Goal: Task Accomplishment & Management: Use online tool/utility

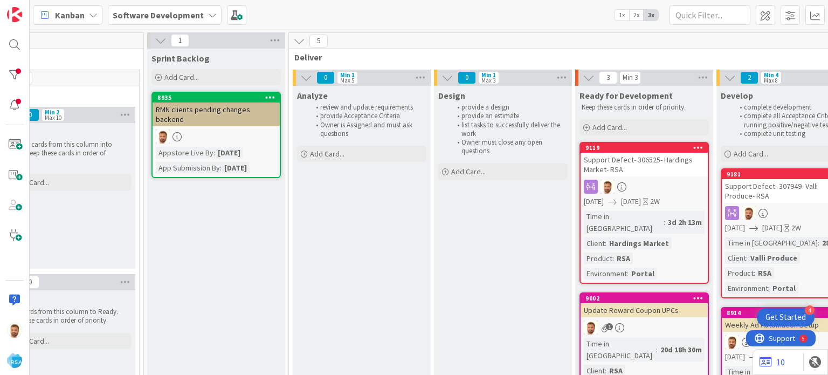
scroll to position [0, 950]
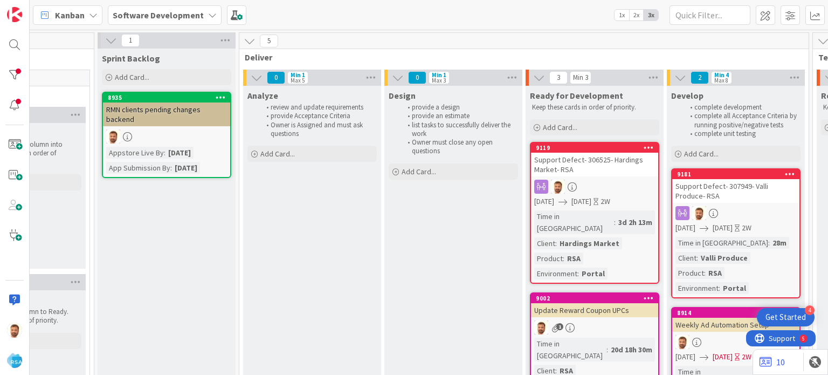
click at [701, 188] on div "Support Defect- 307949- Valli Produce- RSA" at bounding box center [735, 191] width 127 height 24
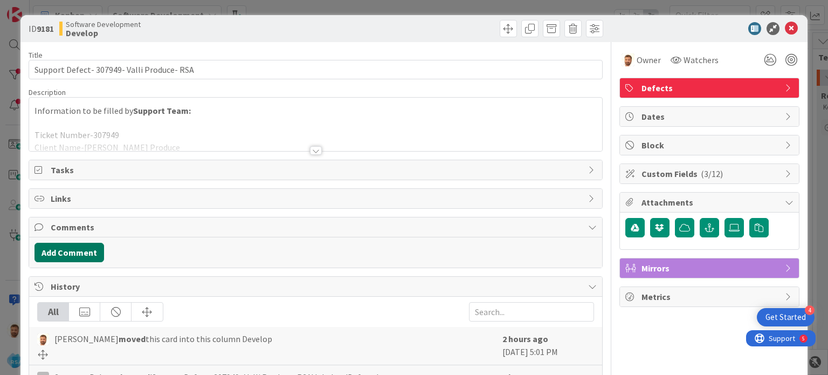
click at [74, 254] on button "Add Comment" at bounding box center [69, 251] width 70 height 19
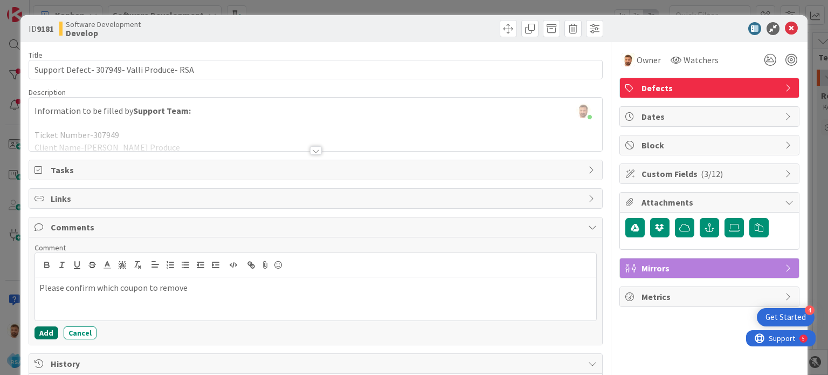
click at [47, 334] on button "Add" at bounding box center [46, 332] width 24 height 13
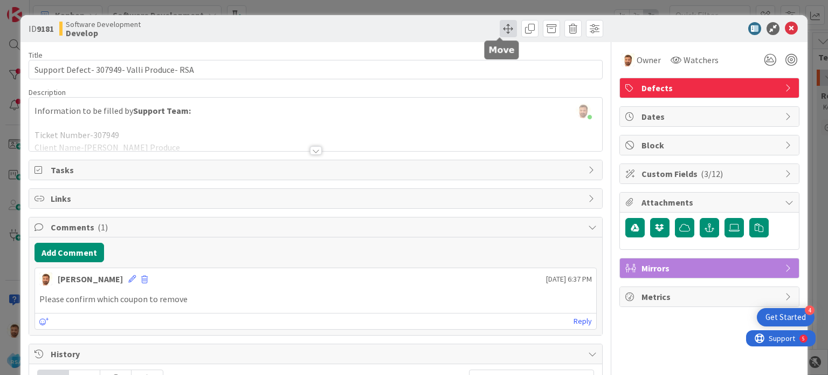
click at [500, 31] on span at bounding box center [508, 28] width 17 height 17
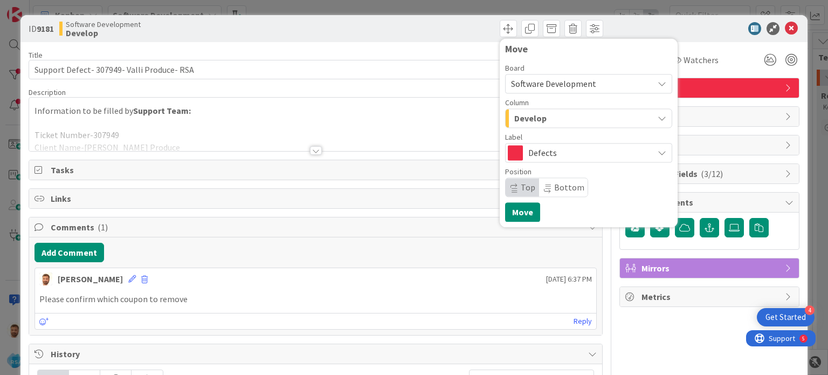
click at [537, 126] on div "Develop" at bounding box center [582, 117] width 142 height 17
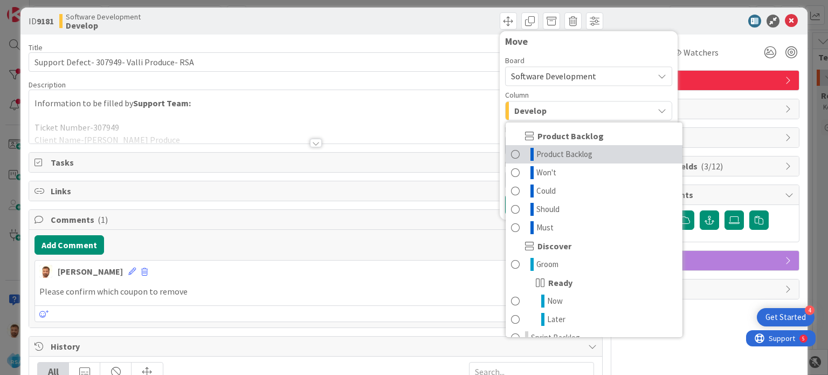
click at [547, 152] on span "Product Backlog" at bounding box center [564, 154] width 56 height 13
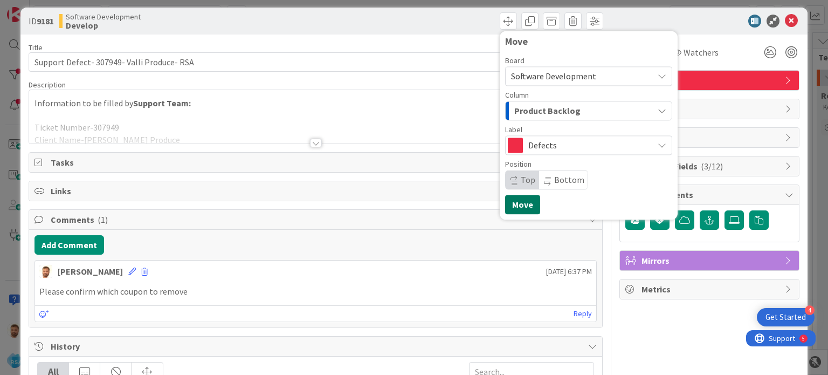
click at [521, 203] on button "Move" at bounding box center [522, 204] width 35 height 19
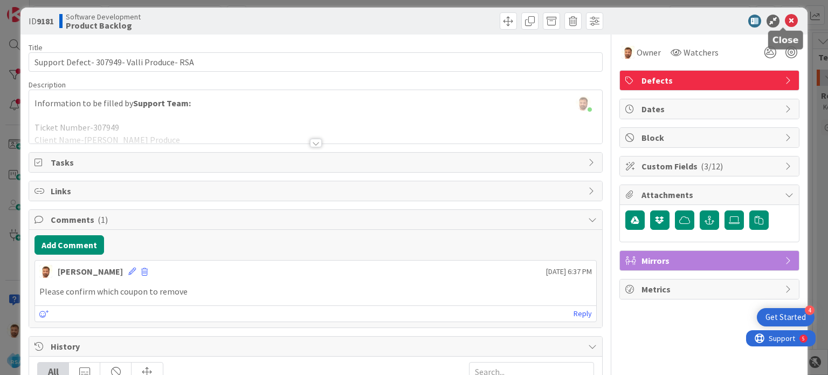
click at [785, 23] on icon at bounding box center [791, 21] width 13 height 13
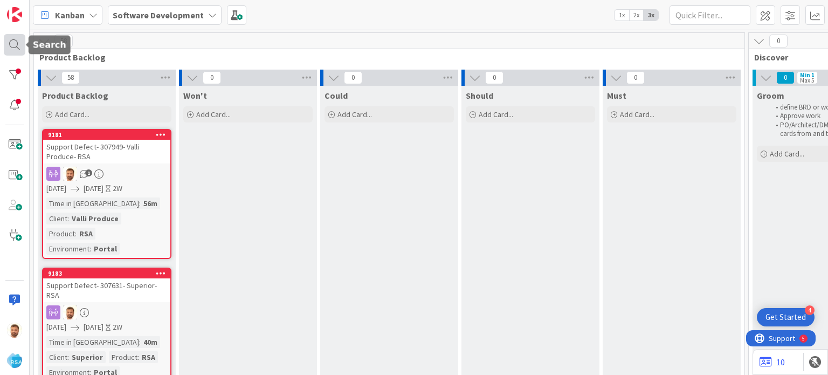
click at [8, 48] on div at bounding box center [15, 45] width 22 height 22
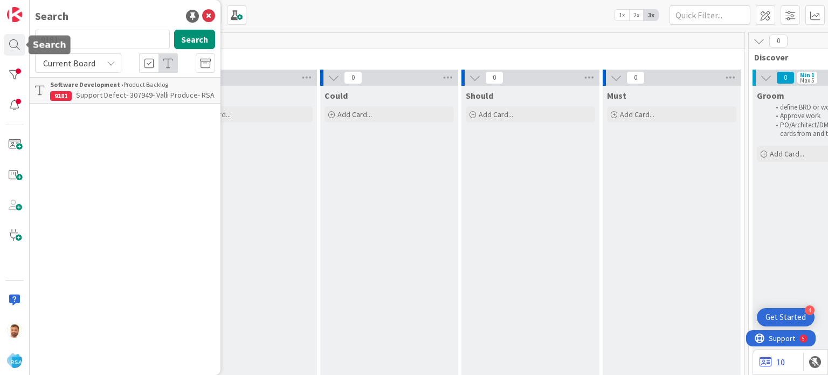
click at [79, 46] on input "9181" at bounding box center [102, 39] width 135 height 19
type input "9182"
click at [103, 120] on div "Search 9182 Search Current Board Software Development › Product Backlog 9182 Su…" at bounding box center [125, 187] width 191 height 375
click at [112, 100] on p "Support Defect- 307553- Superior- RSA" at bounding box center [132, 94] width 165 height 11
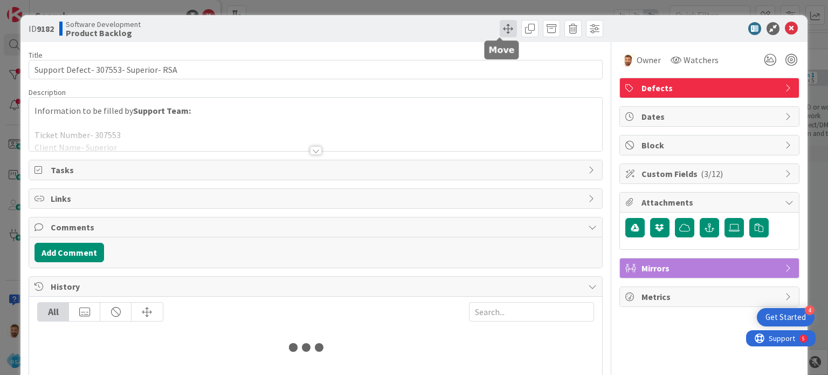
click at [507, 31] on span at bounding box center [508, 28] width 17 height 17
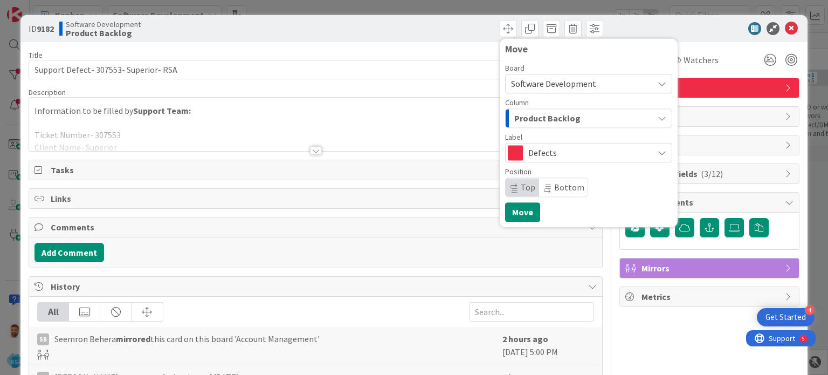
click at [522, 119] on span "Product Backlog" at bounding box center [547, 118] width 66 height 14
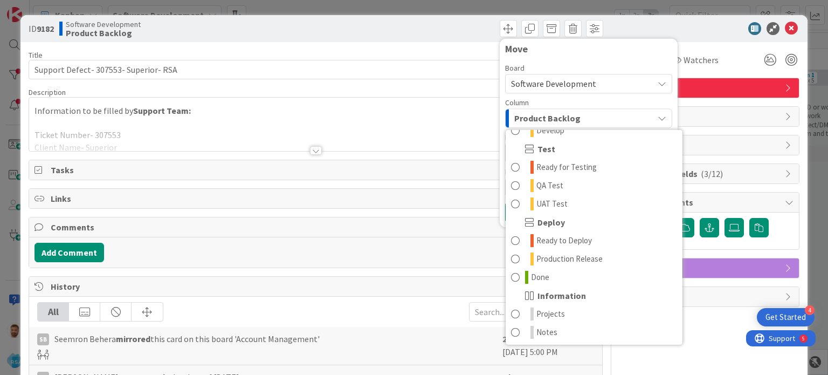
scroll to position [263, 0]
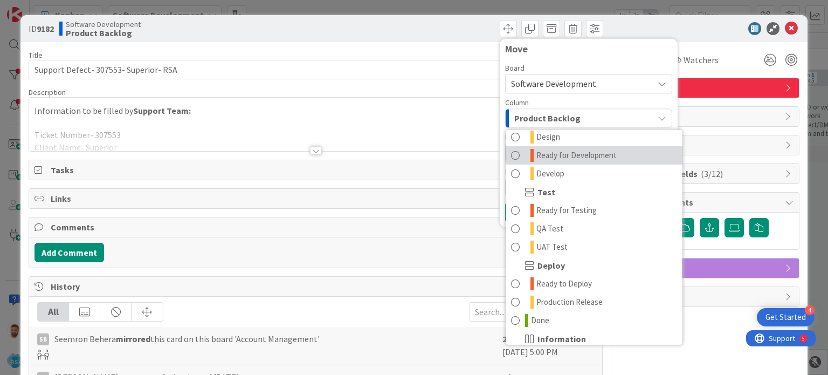
click at [542, 153] on span "Ready for Development" at bounding box center [576, 155] width 80 height 13
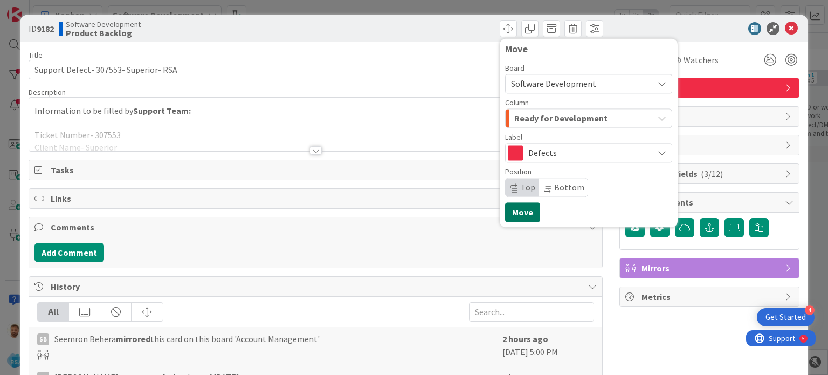
click at [513, 207] on button "Move" at bounding box center [522, 211] width 35 height 19
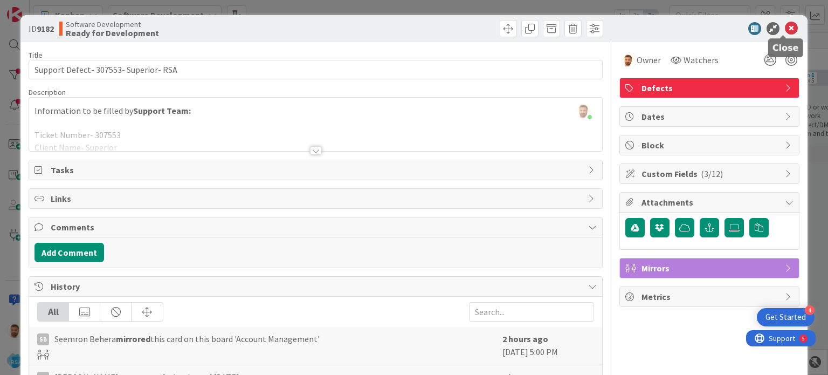
click at [785, 29] on icon at bounding box center [791, 28] width 13 height 13
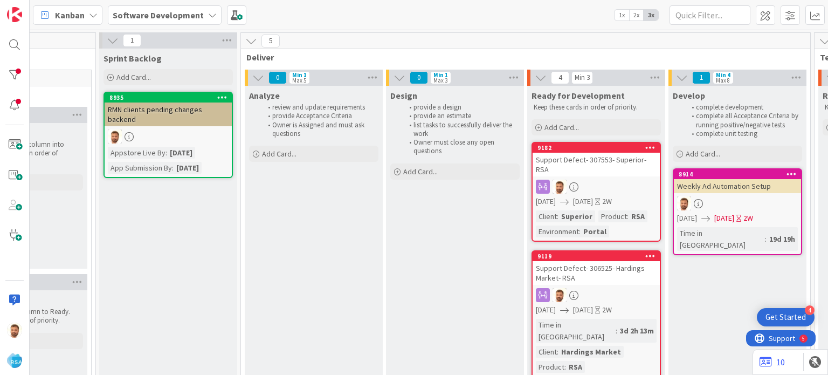
click at [587, 161] on div "Support Defect- 307553- Superior- RSA" at bounding box center [595, 164] width 127 height 24
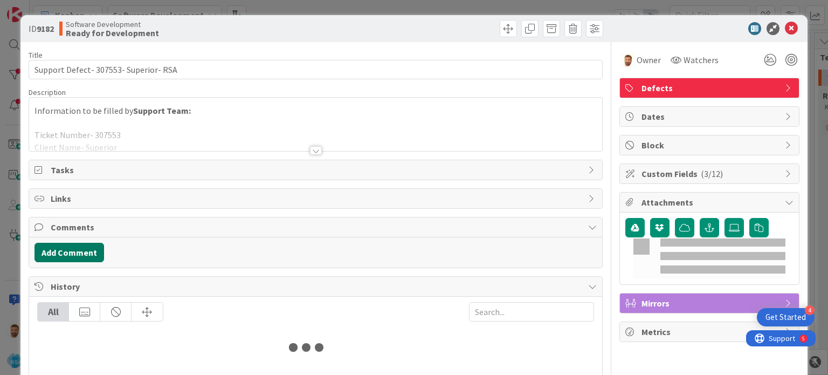
click at [93, 252] on button "Add Comment" at bounding box center [69, 251] width 70 height 19
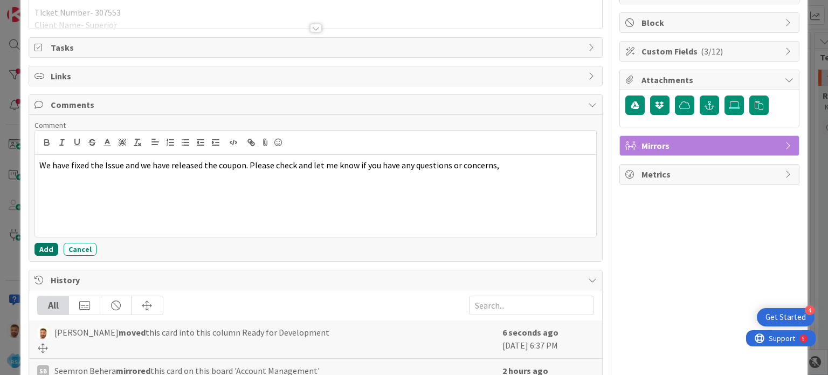
click at [40, 243] on button "Add" at bounding box center [46, 248] width 24 height 13
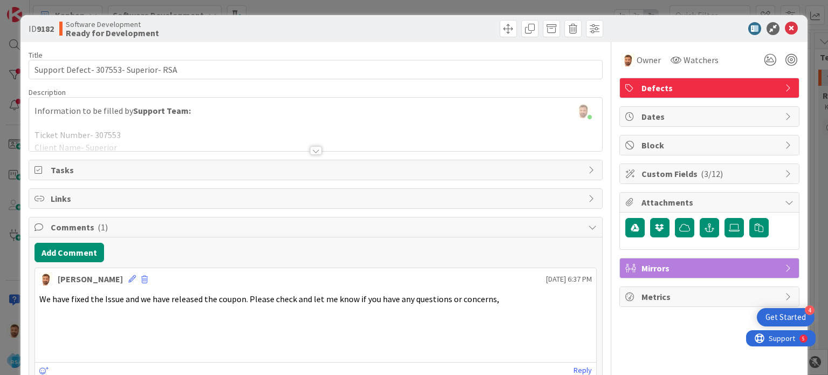
click at [503, 46] on div "Title 37 / 128 Support Defect- 307553- Superior- RSA Description [PERSON_NAME] …" at bounding box center [315, 350] width 573 height 616
click at [500, 24] on span at bounding box center [508, 28] width 17 height 17
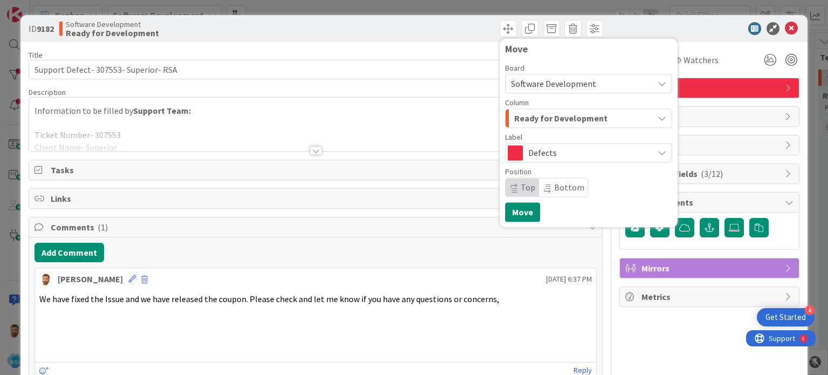
click at [530, 121] on span "Ready for Development" at bounding box center [560, 118] width 93 height 14
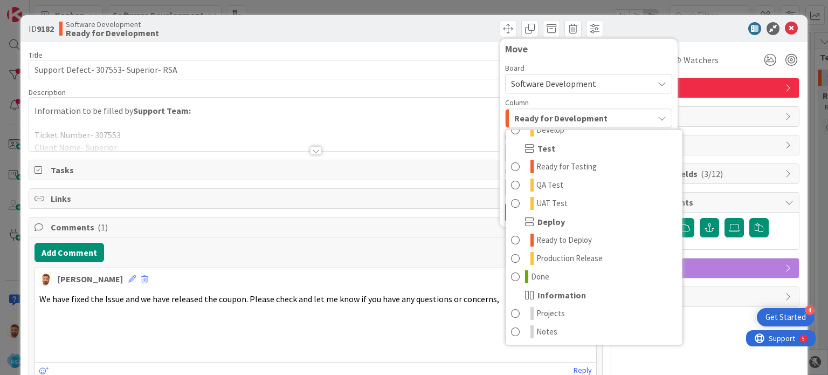
scroll to position [306, 0]
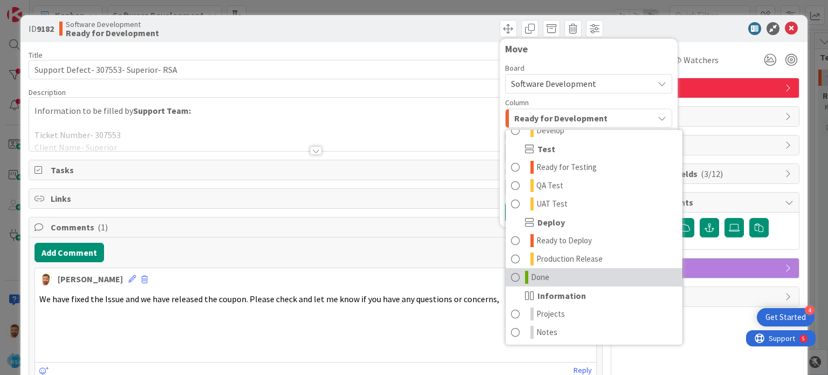
click at [531, 273] on span "Done" at bounding box center [540, 277] width 18 height 13
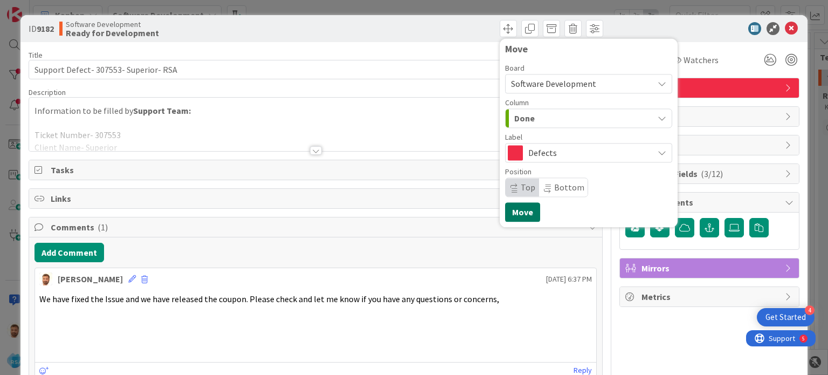
click at [514, 213] on button "Move" at bounding box center [522, 211] width 35 height 19
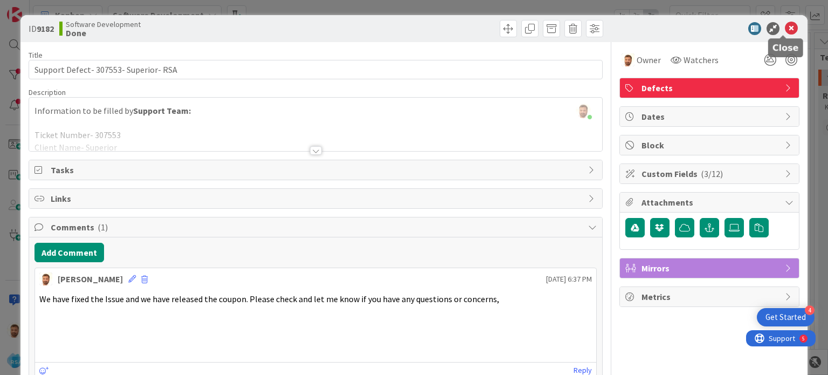
click at [785, 31] on icon at bounding box center [791, 28] width 13 height 13
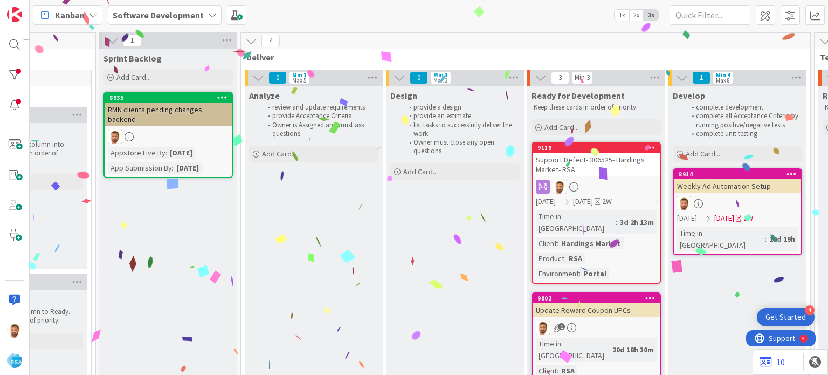
click at [599, 160] on div "Support Defect- 306525- Hardings Market- RSA" at bounding box center [595, 164] width 127 height 24
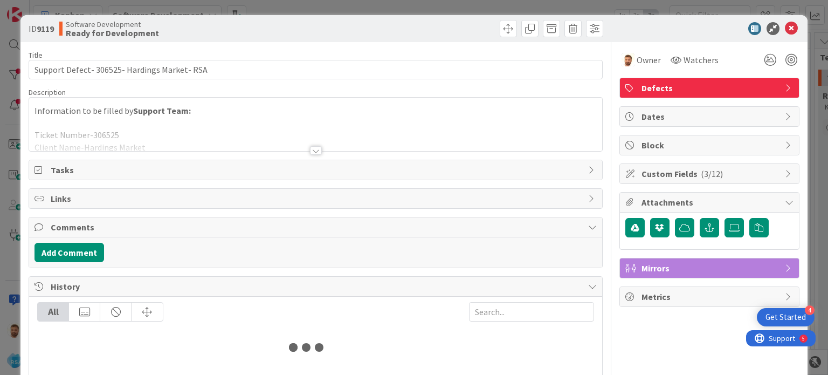
click at [317, 150] on div at bounding box center [315, 146] width 573 height 12
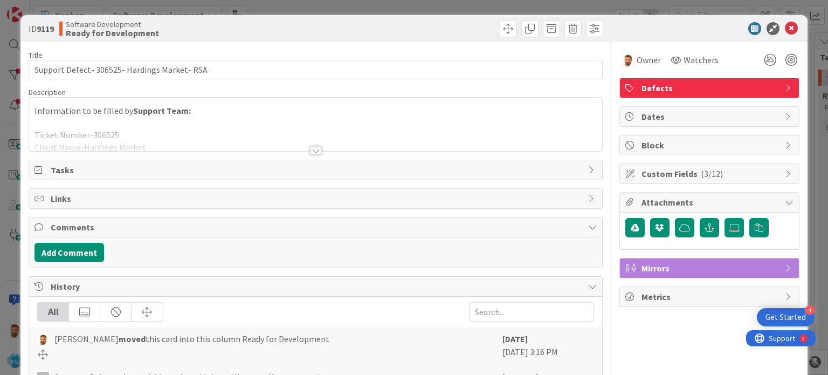
click at [312, 149] on div at bounding box center [316, 150] width 12 height 9
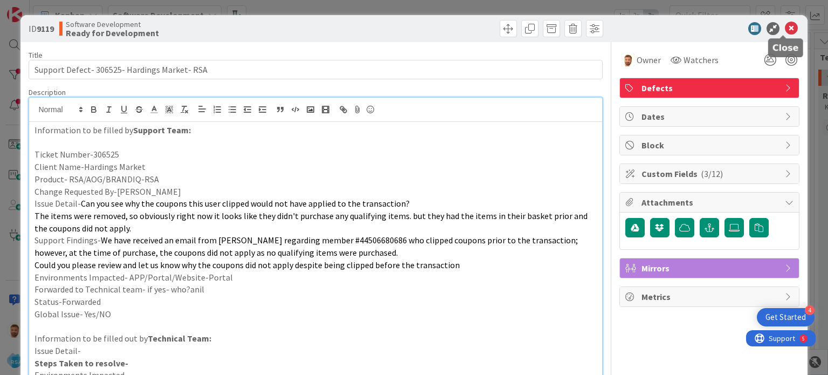
click at [789, 25] on div at bounding box center [703, 28] width 191 height 13
click at [785, 30] on icon at bounding box center [791, 28] width 13 height 13
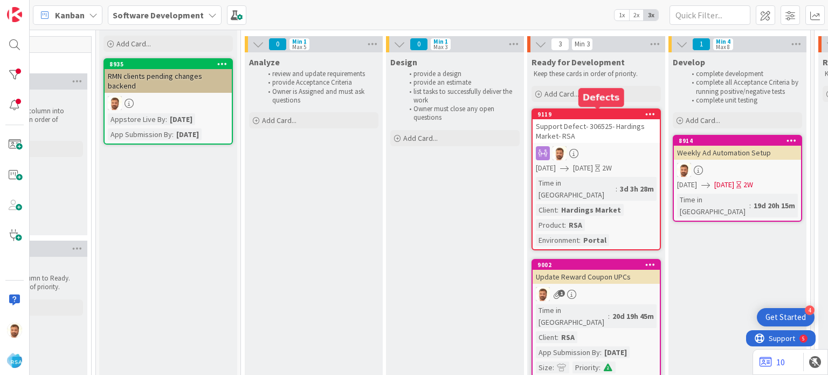
click at [566, 117] on div "9119" at bounding box center [598, 114] width 122 height 8
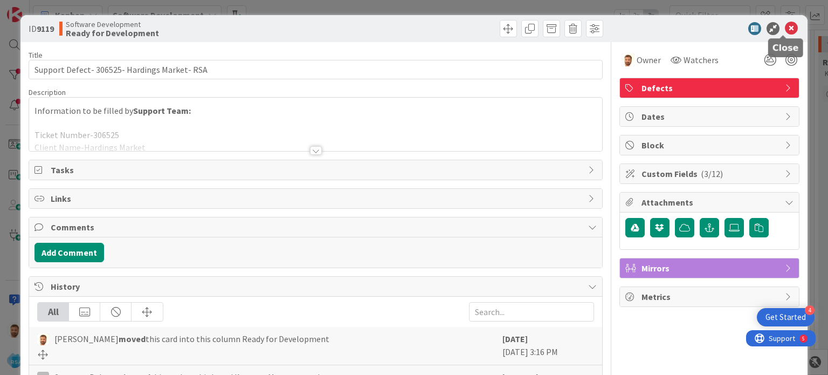
click at [785, 29] on icon at bounding box center [791, 28] width 13 height 13
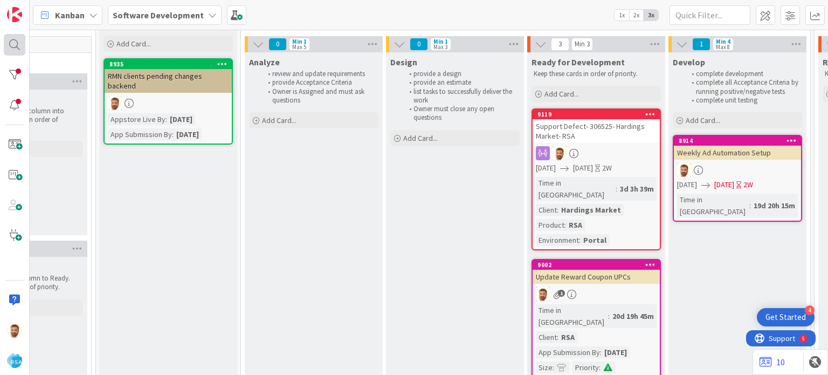
click at [15, 46] on div at bounding box center [15, 45] width 22 height 22
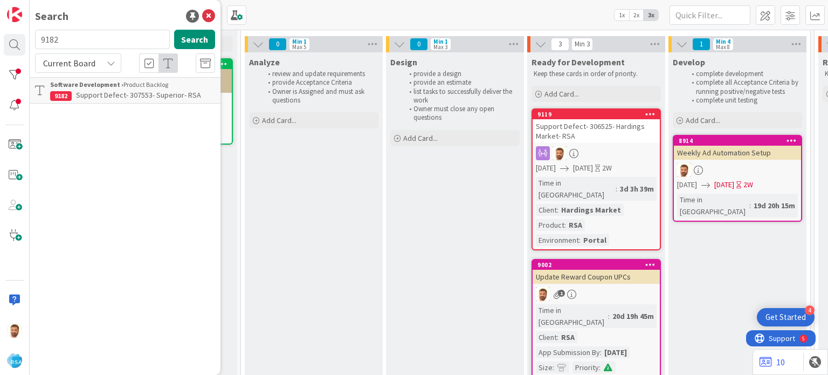
click at [70, 43] on input "9182" at bounding box center [102, 39] width 135 height 19
type input "9183"
click at [91, 91] on span "Support Defect- 307631- Superior- RSA" at bounding box center [138, 95] width 125 height 10
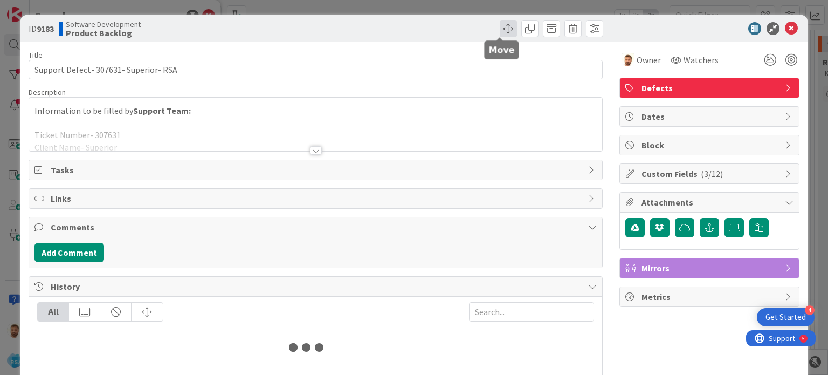
click at [507, 30] on span at bounding box center [508, 28] width 17 height 17
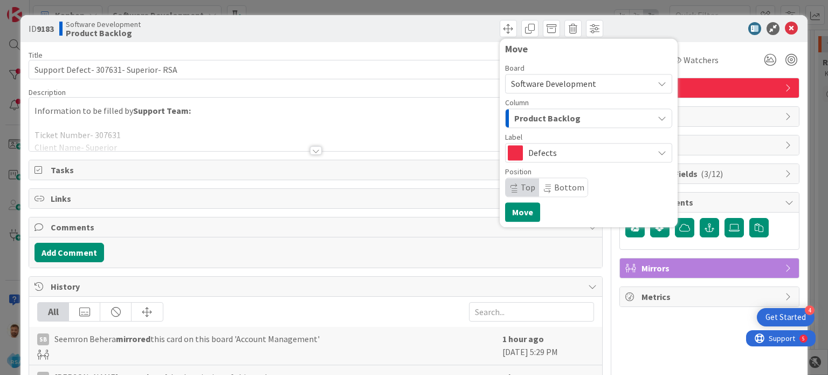
click at [530, 106] on div "Column" at bounding box center [588, 103] width 167 height 8
click at [530, 118] on span "Product Backlog" at bounding box center [547, 118] width 66 height 14
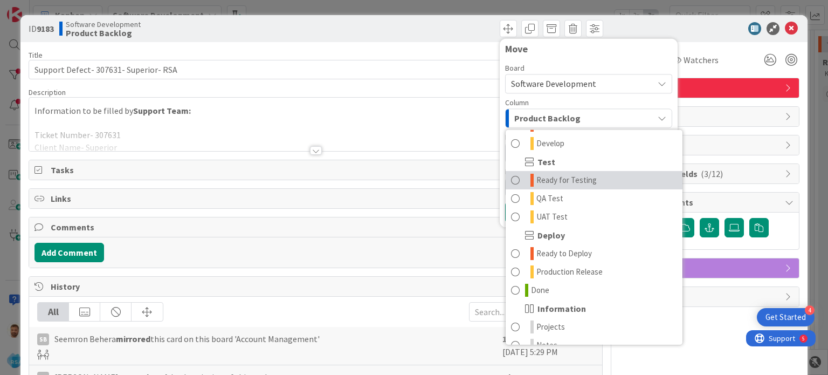
scroll to position [237, 0]
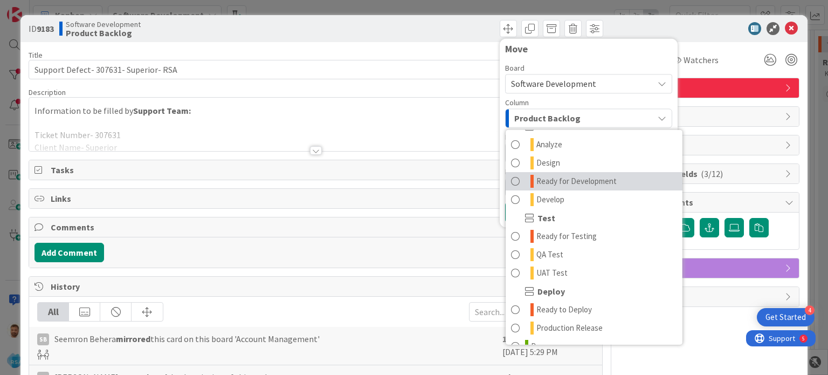
click at [571, 183] on span "Ready for Development" at bounding box center [576, 181] width 80 height 13
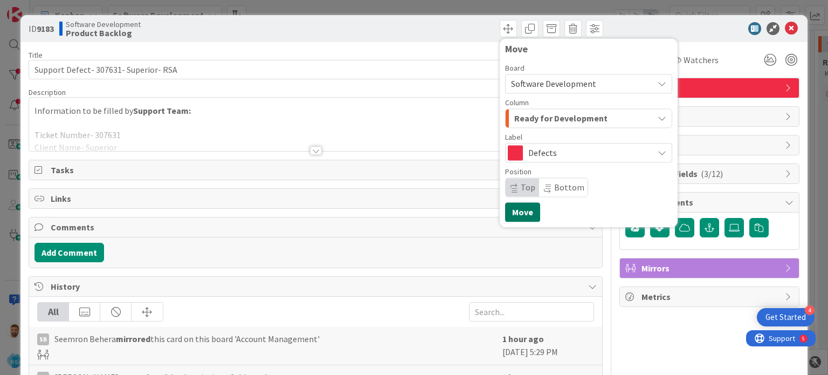
click at [509, 211] on button "Move" at bounding box center [522, 211] width 35 height 19
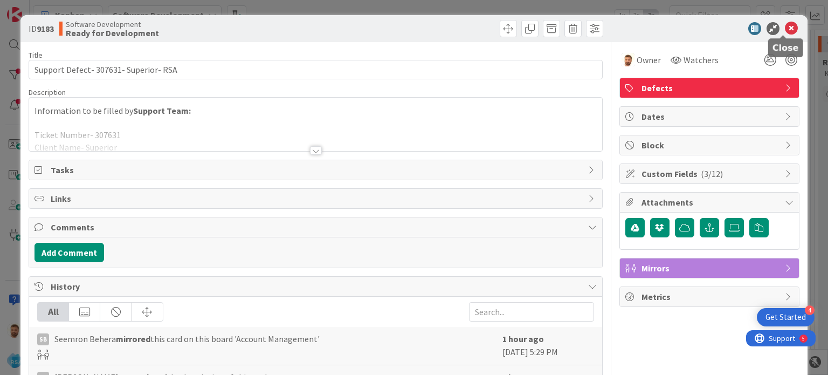
click at [785, 32] on icon at bounding box center [791, 28] width 13 height 13
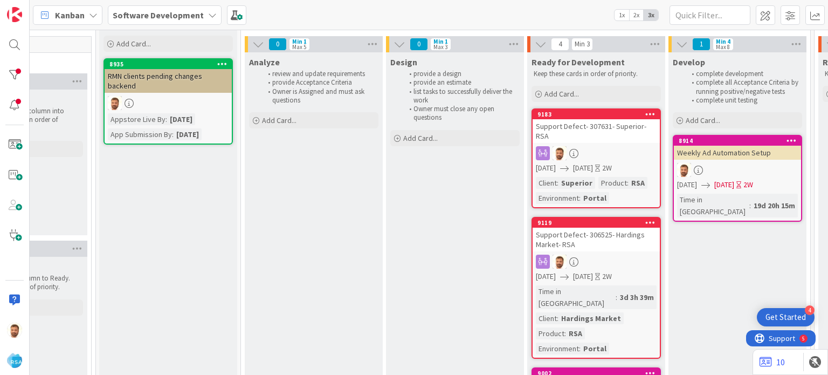
click at [601, 129] on div "Support Defect- 307631- Superior- RSA" at bounding box center [595, 131] width 127 height 24
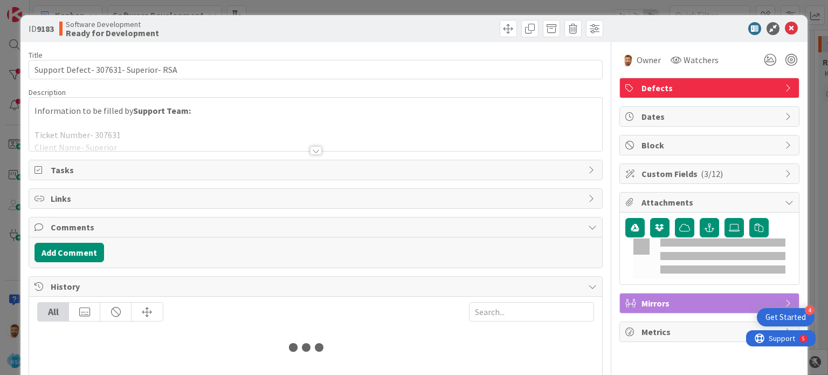
click at [84, 240] on div "Add Comment" at bounding box center [315, 252] width 572 height 30
click at [78, 253] on button "Add Comment" at bounding box center [69, 251] width 70 height 19
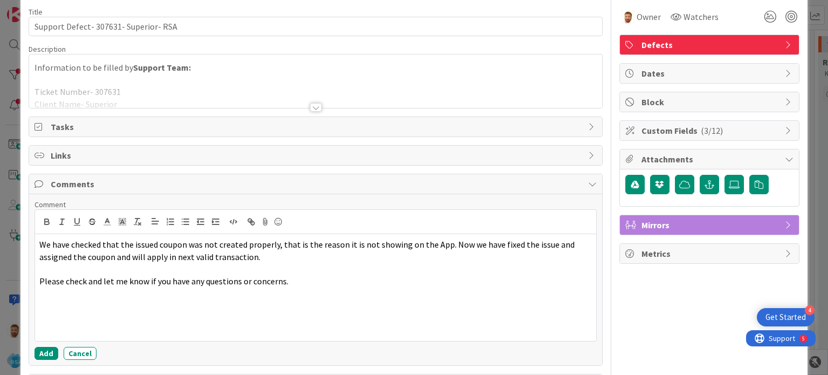
scroll to position [44, 0]
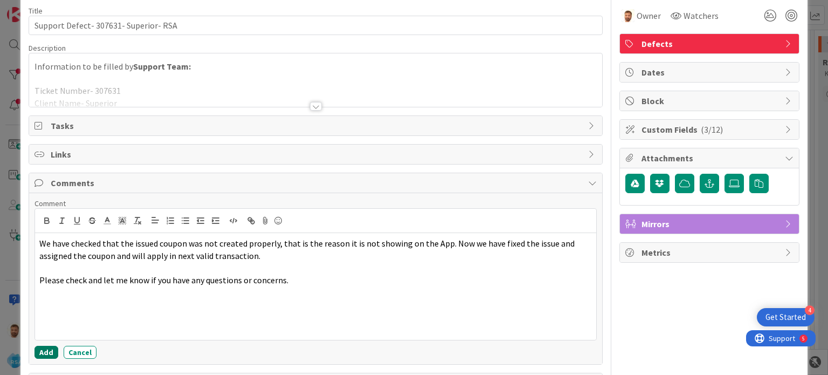
click at [50, 346] on button "Add" at bounding box center [46, 351] width 24 height 13
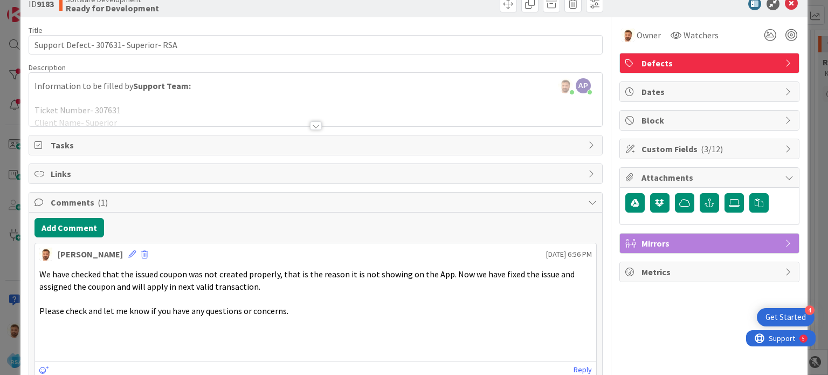
scroll to position [0, 0]
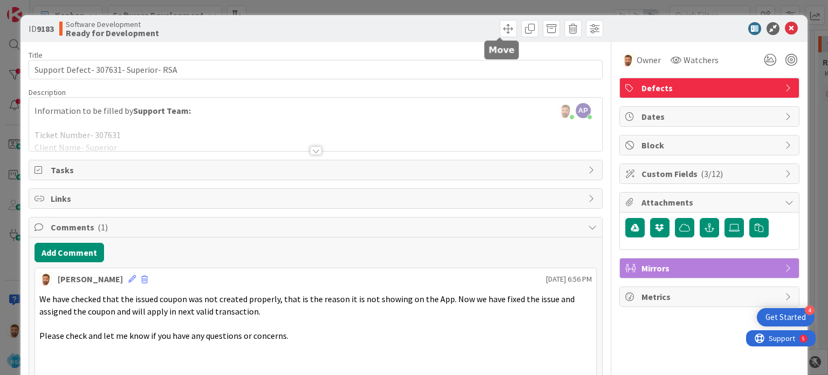
click at [500, 13] on div "ID 9183 Software Development Ready for Development Title 37 / 128 Support Defec…" at bounding box center [414, 187] width 828 height 375
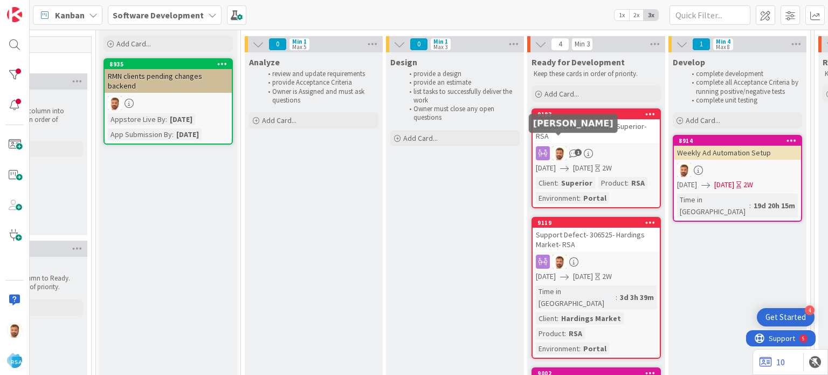
click at [560, 125] on div "Support Defect- 307631- Superior- RSA" at bounding box center [595, 131] width 127 height 24
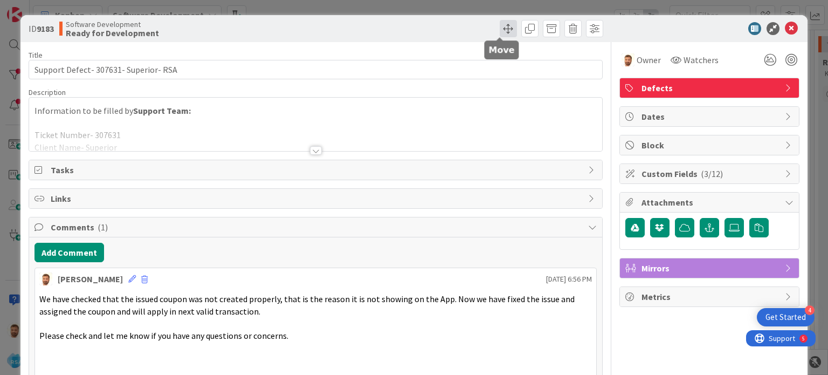
click at [500, 31] on span at bounding box center [508, 28] width 17 height 17
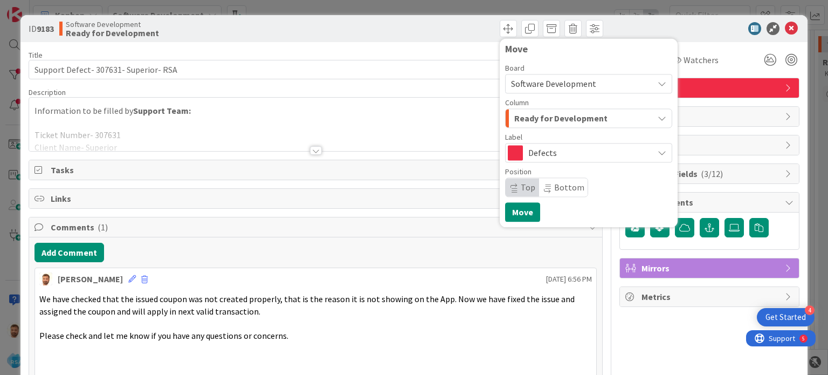
click at [521, 121] on span "Ready for Development" at bounding box center [560, 118] width 93 height 14
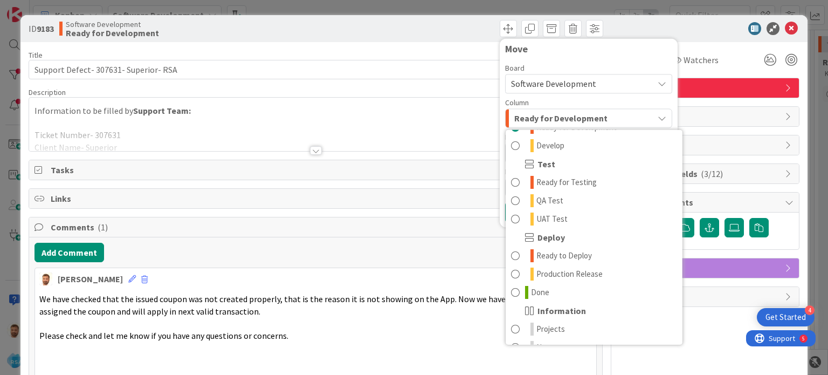
scroll to position [307, 0]
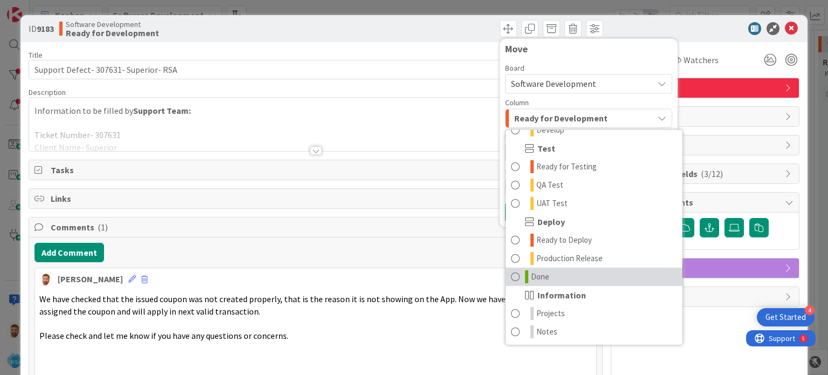
click at [536, 273] on span "Done" at bounding box center [540, 276] width 18 height 13
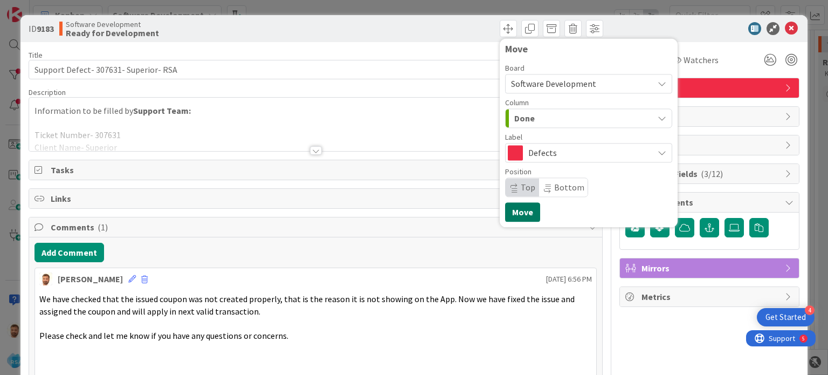
click at [517, 209] on button "Move" at bounding box center [522, 211] width 35 height 19
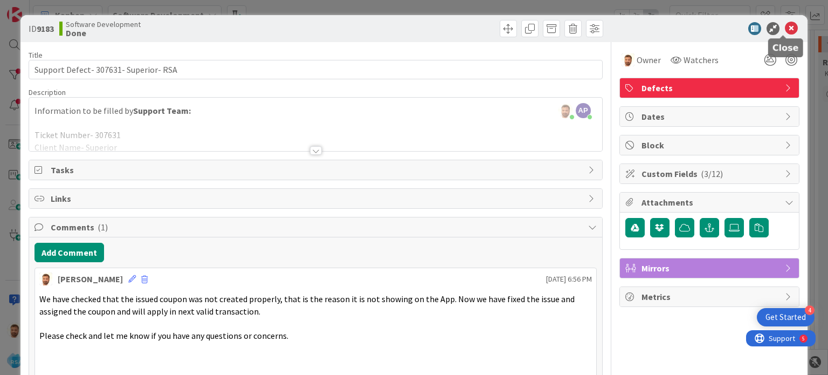
click at [785, 31] on icon at bounding box center [791, 28] width 13 height 13
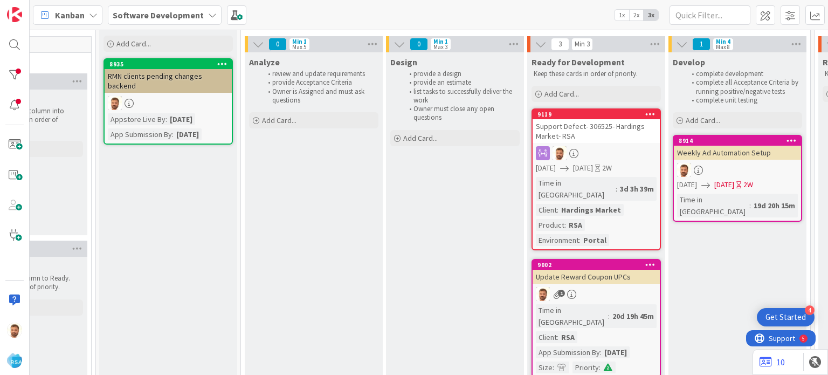
click at [546, 131] on div "Support Defect- 306525- Hardings Market- RSA" at bounding box center [595, 131] width 127 height 24
click at [597, 159] on div at bounding box center [595, 153] width 127 height 14
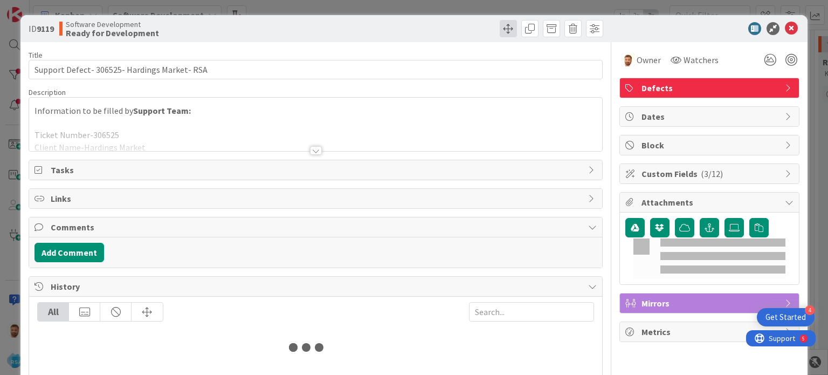
click at [500, 34] on span at bounding box center [508, 28] width 17 height 17
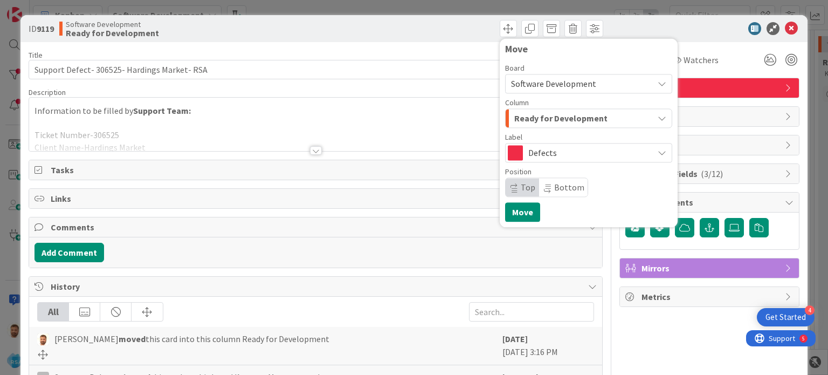
click at [519, 122] on span "Ready for Development" at bounding box center [560, 118] width 93 height 14
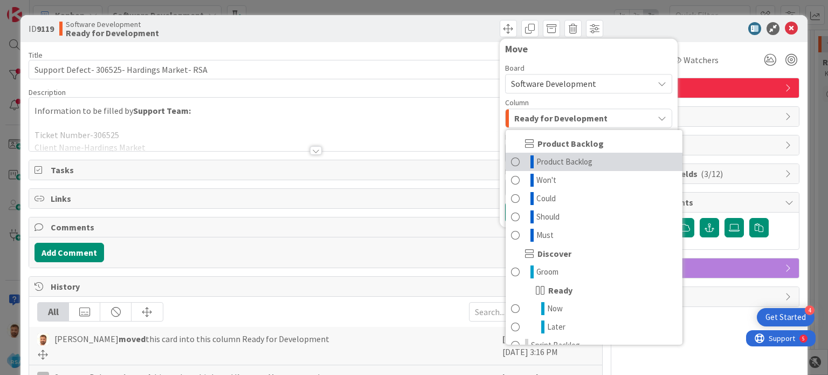
click at [567, 166] on span "Product Backlog" at bounding box center [564, 161] width 56 height 13
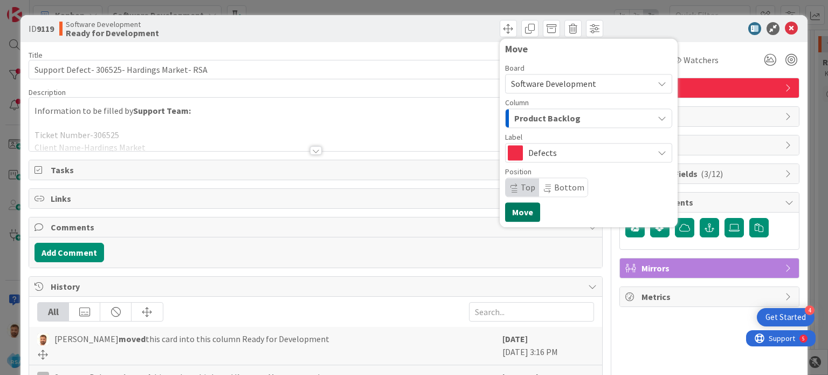
click at [526, 214] on button "Move" at bounding box center [522, 211] width 35 height 19
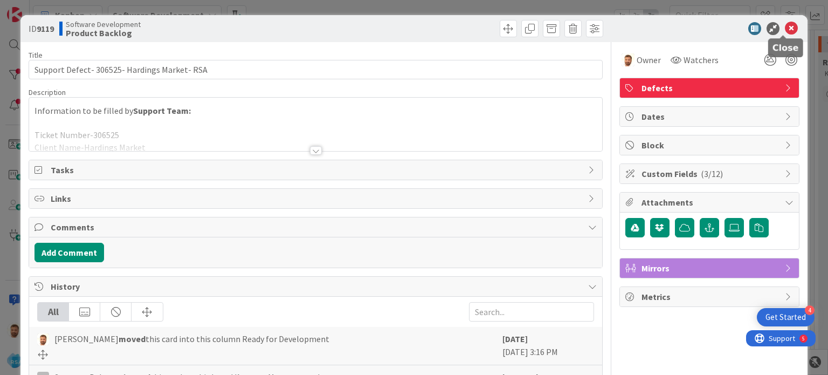
click at [785, 32] on icon at bounding box center [791, 28] width 13 height 13
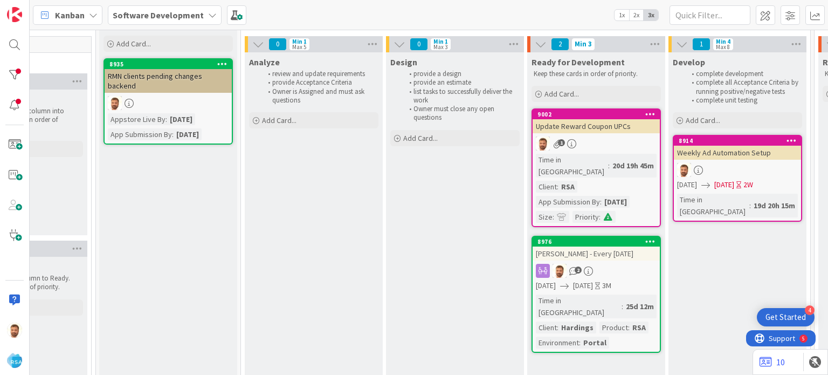
click at [736, 150] on div "Weekly Ad Automation Setup" at bounding box center [737, 152] width 127 height 14
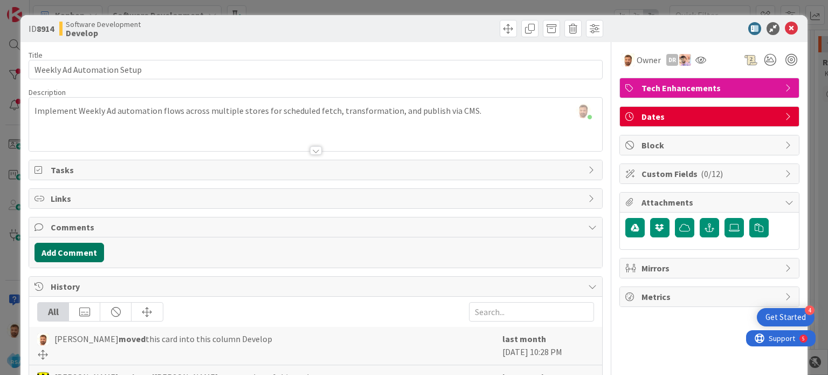
click at [72, 252] on button "Add Comment" at bounding box center [69, 251] width 70 height 19
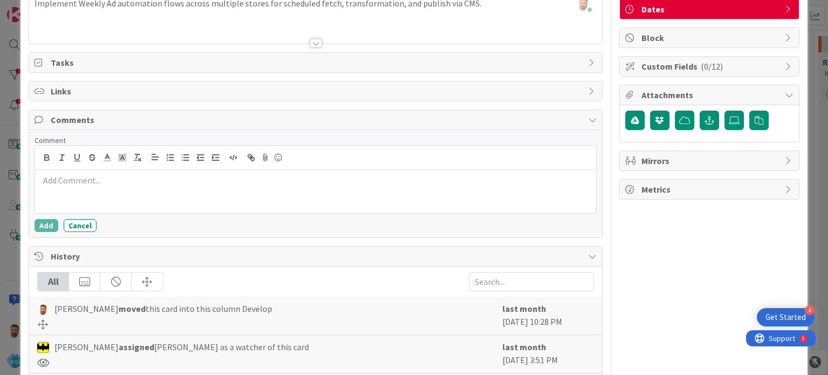
scroll to position [109, 0]
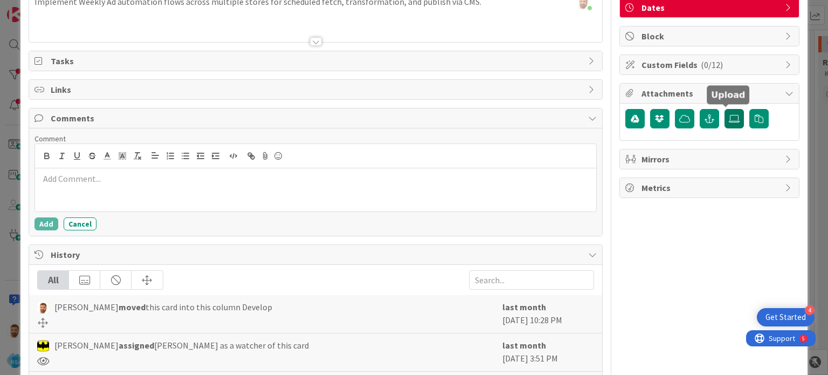
click at [729, 118] on icon at bounding box center [734, 118] width 11 height 9
click at [724, 109] on input "file" at bounding box center [724, 109] width 0 height 0
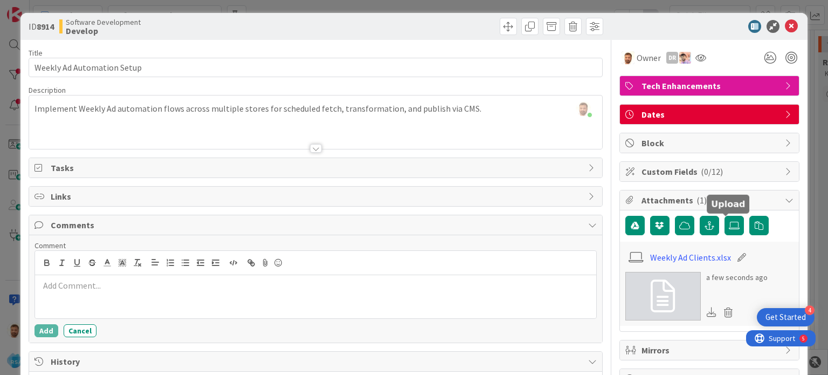
scroll to position [0, 0]
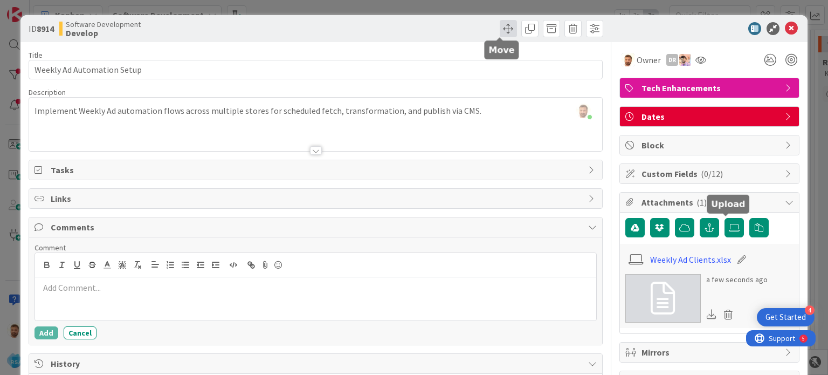
click at [500, 34] on span at bounding box center [508, 28] width 17 height 17
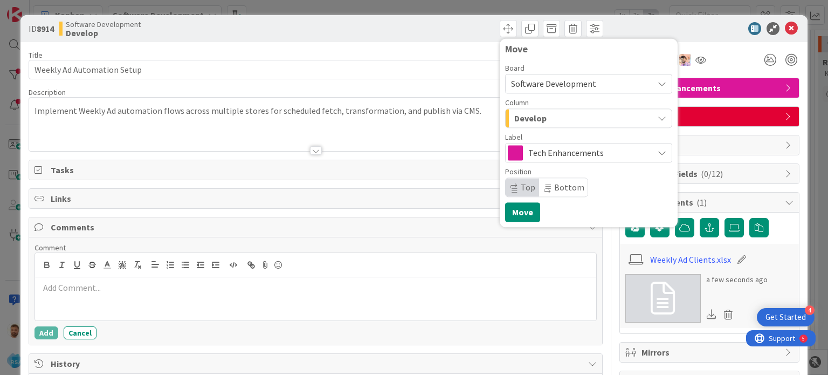
click at [535, 120] on span "Develop" at bounding box center [530, 118] width 32 height 14
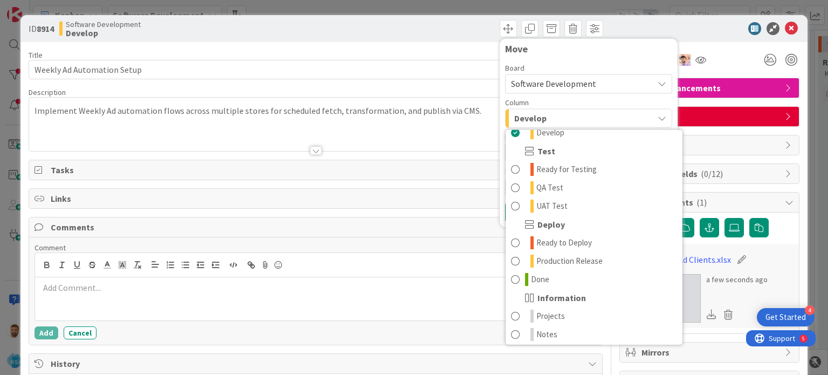
scroll to position [307, 0]
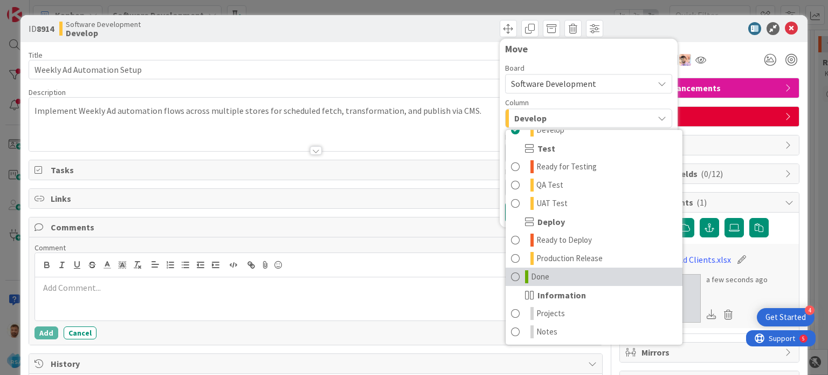
click at [547, 273] on link "Done" at bounding box center [593, 276] width 177 height 18
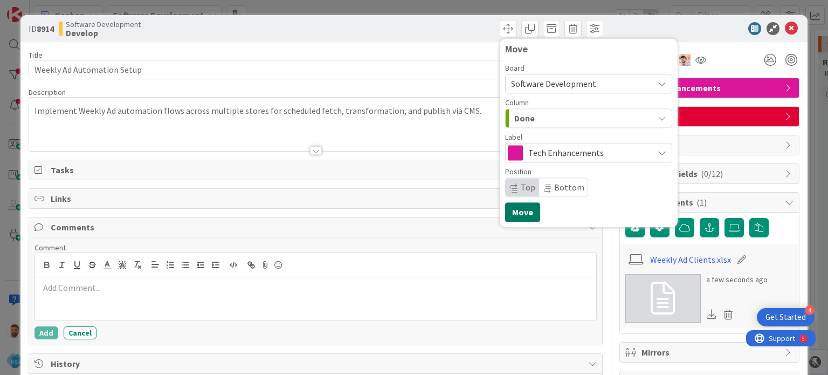
click at [519, 212] on button "Move" at bounding box center [522, 211] width 35 height 19
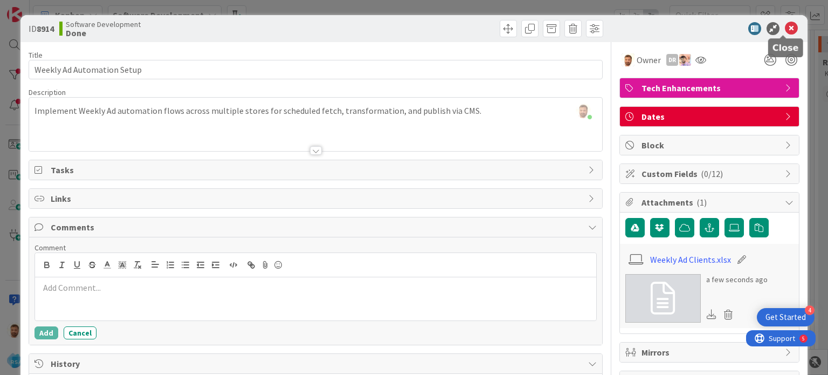
click at [785, 28] on icon at bounding box center [791, 28] width 13 height 13
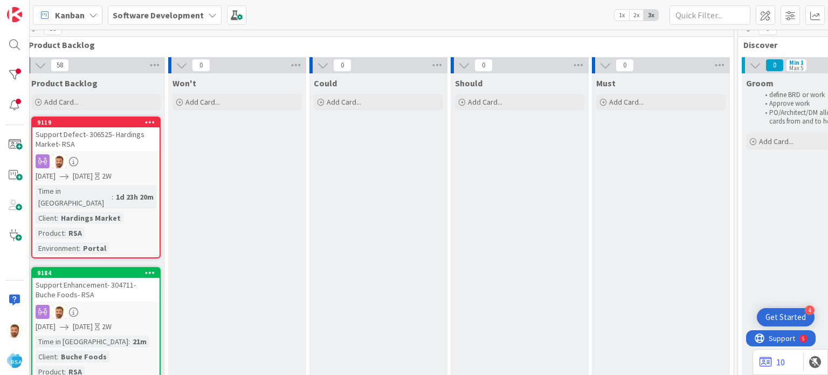
scroll to position [12, 0]
